Goal: Task Accomplishment & Management: Use online tool/utility

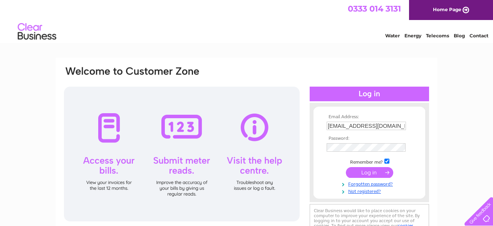
click at [368, 172] on input "submit" at bounding box center [369, 172] width 47 height 11
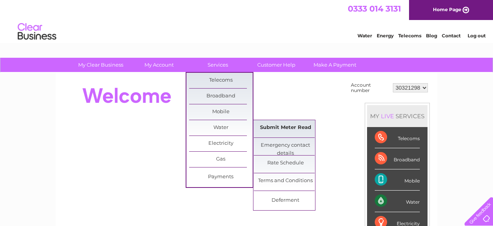
click at [280, 126] on link "Submit Meter Read" at bounding box center [286, 127] width 64 height 15
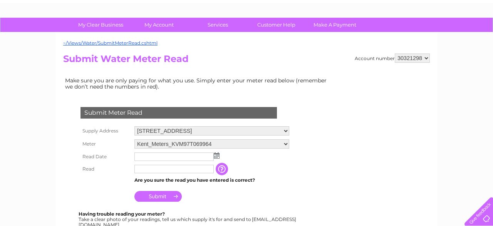
scroll to position [80, 0]
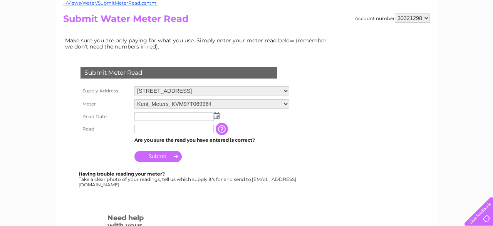
click at [215, 115] on img at bounding box center [217, 115] width 6 height 6
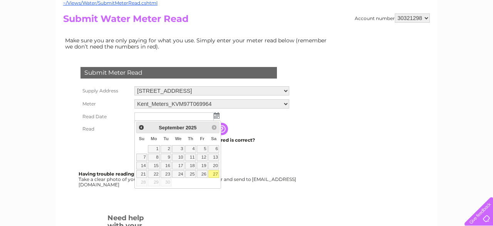
click at [215, 170] on link "27" at bounding box center [213, 174] width 11 height 8
type input "[DATE]"
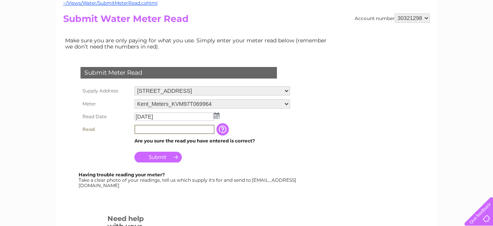
click at [139, 129] on input "text" at bounding box center [174, 129] width 80 height 9
click at [222, 130] on input "button" at bounding box center [223, 129] width 14 height 12
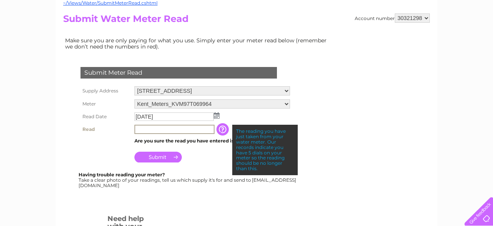
click at [145, 127] on input "text" at bounding box center [174, 129] width 80 height 9
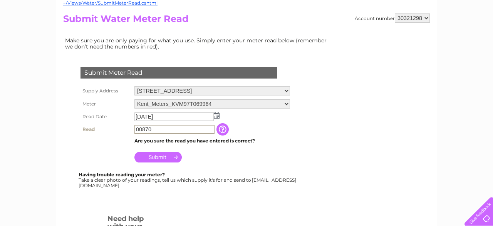
type input "00870"
click at [150, 158] on input "Submit" at bounding box center [157, 157] width 47 height 11
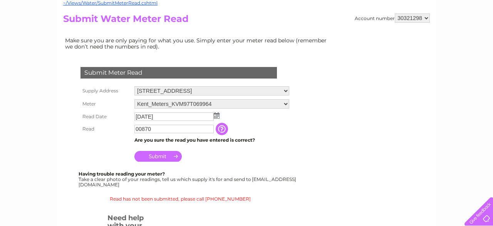
click at [134, 99] on select "Kent_Meters_KVM97T069964 Kent_Meters_KVM97T069966" at bounding box center [211, 103] width 155 height 9
click at [275, 146] on tbody "Supply Address [STREET_ADDRESS] Meter Kent_Meters_KVM97T069964 Kent_Meters_KVM9…" at bounding box center [185, 123] width 212 height 79
click at [134, 99] on select "Kent_Meters_KVM97T069964 Kent_Meters_KVM97T069966" at bounding box center [211, 103] width 155 height 9
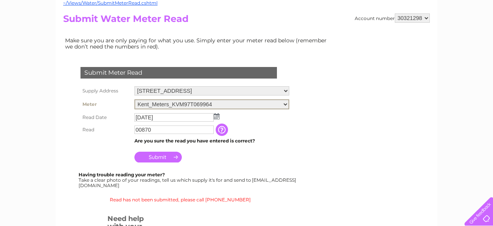
click option "Kent_Meters_KVM97T069964" at bounding box center [0, 0] width 0 height 0
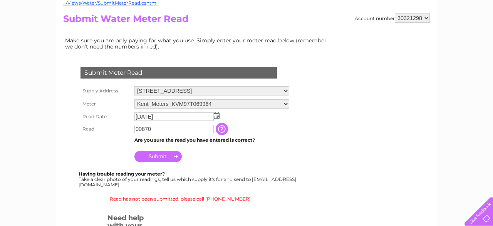
click at [165, 157] on input "Submit" at bounding box center [157, 156] width 47 height 11
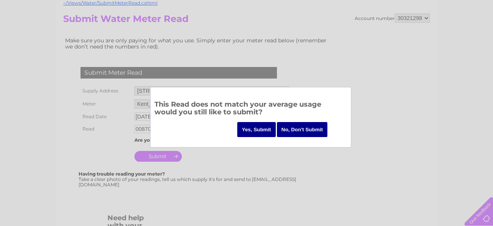
click at [306, 131] on input "No, Don't Submit" at bounding box center [302, 129] width 51 height 15
